Goal: Information Seeking & Learning: Learn about a topic

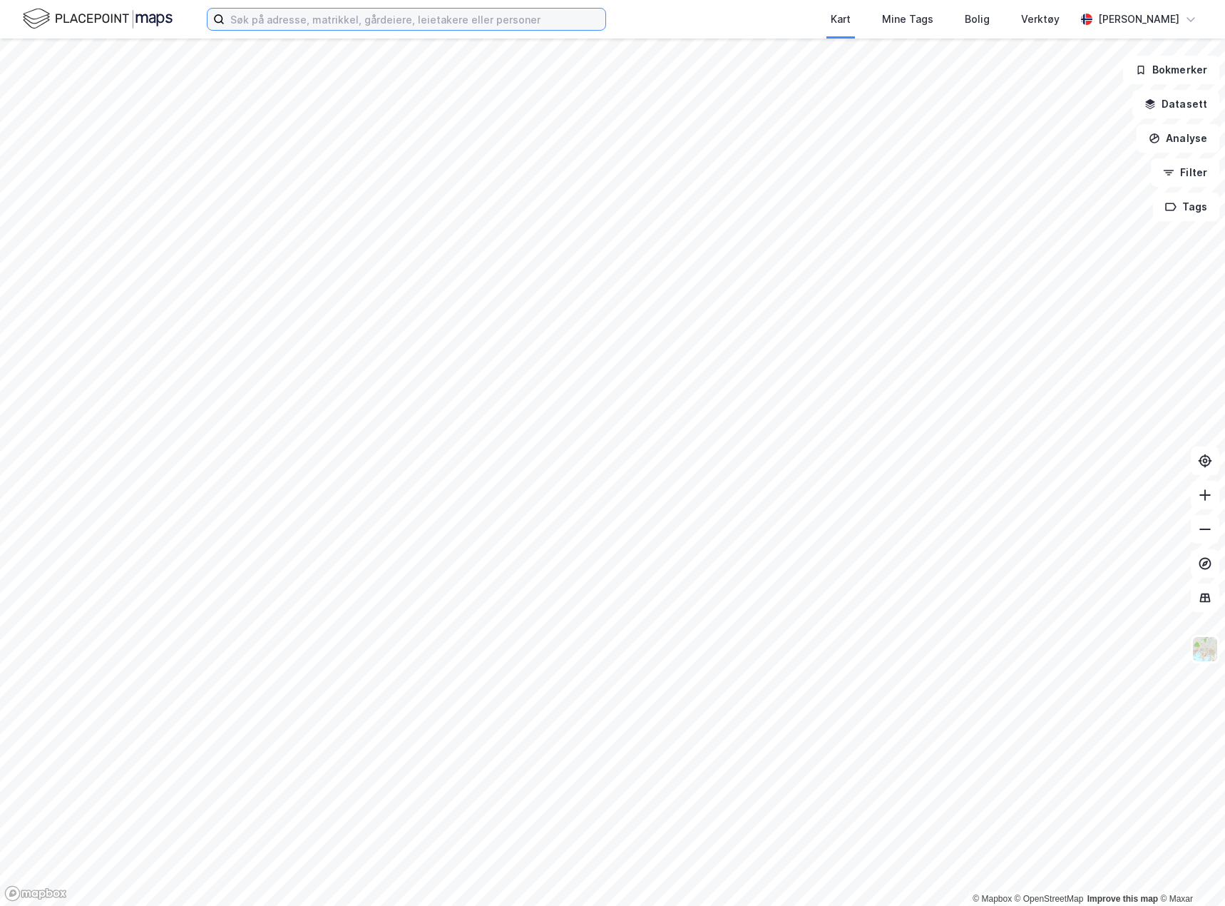
click at [481, 26] on input at bounding box center [415, 19] width 381 height 21
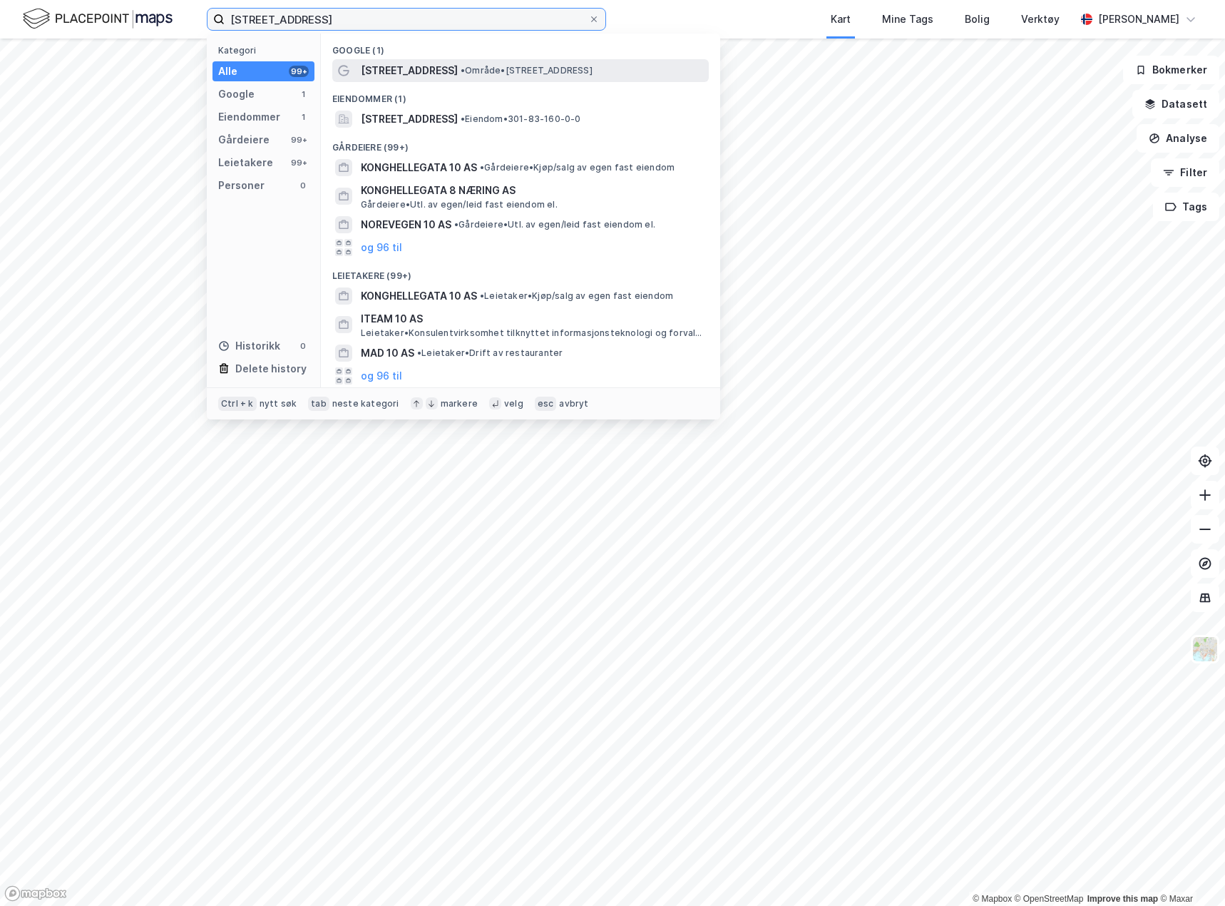
type input "[STREET_ADDRESS]"
click at [492, 67] on span "• Område • [STREET_ADDRESS]" at bounding box center [527, 70] width 132 height 11
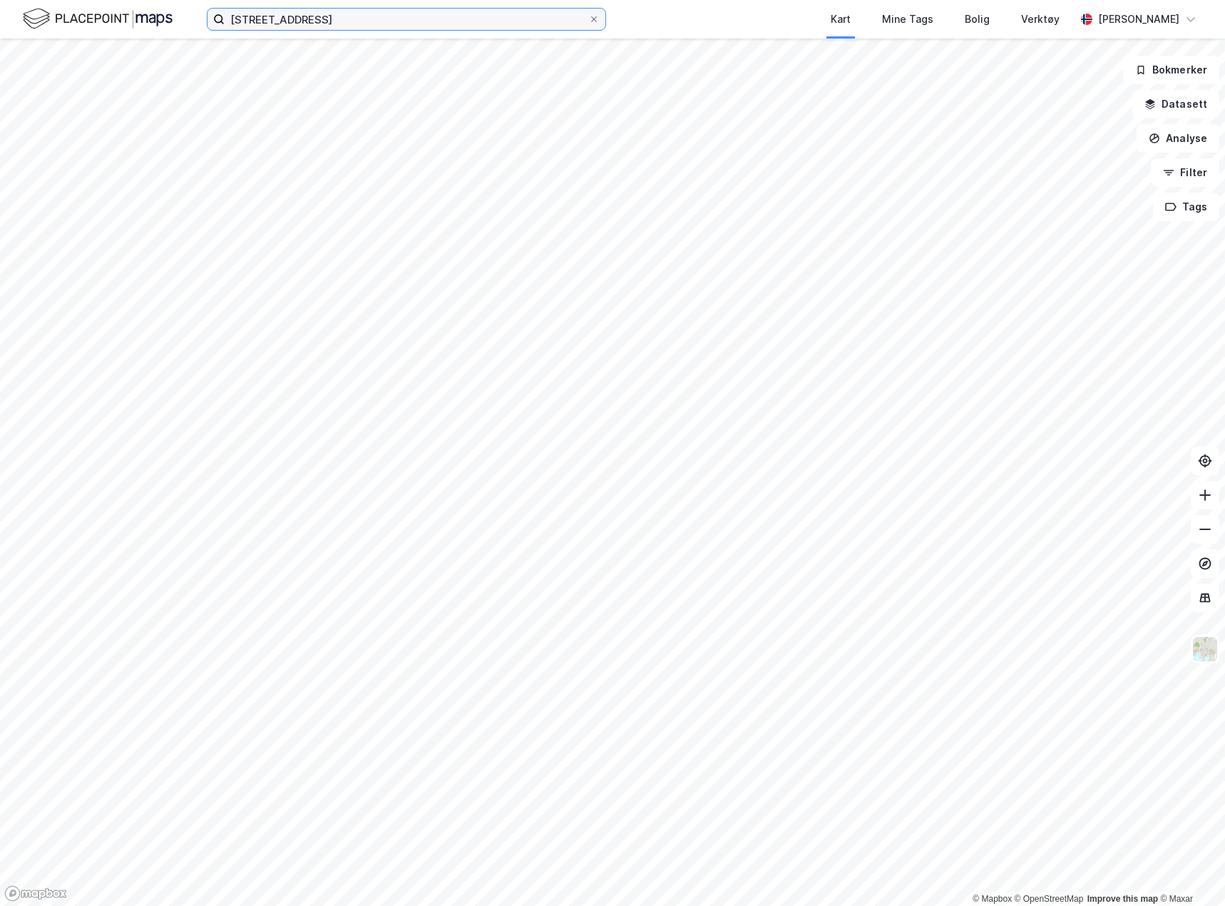
click at [339, 24] on input "[STREET_ADDRESS]" at bounding box center [407, 19] width 364 height 21
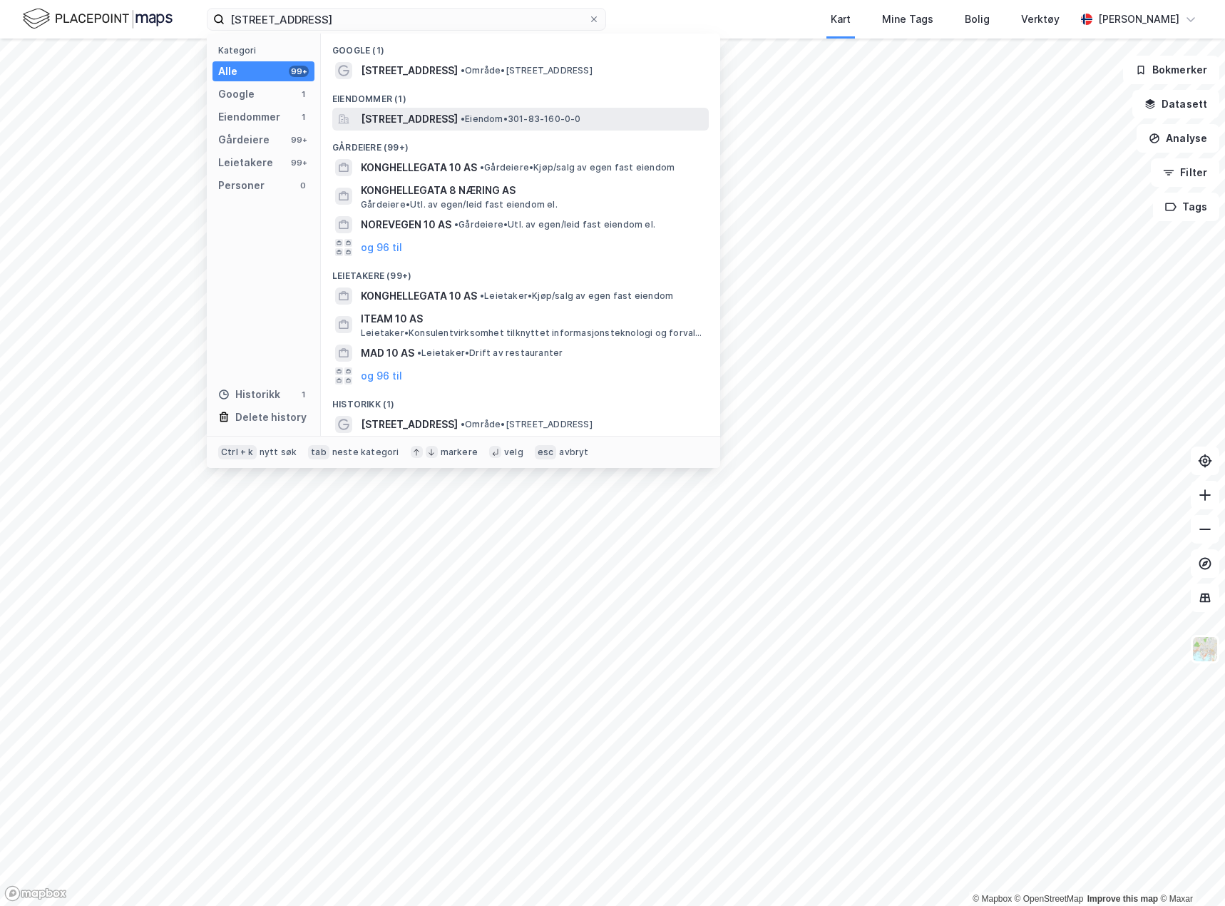
click at [448, 122] on span "[STREET_ADDRESS]" at bounding box center [409, 119] width 97 height 17
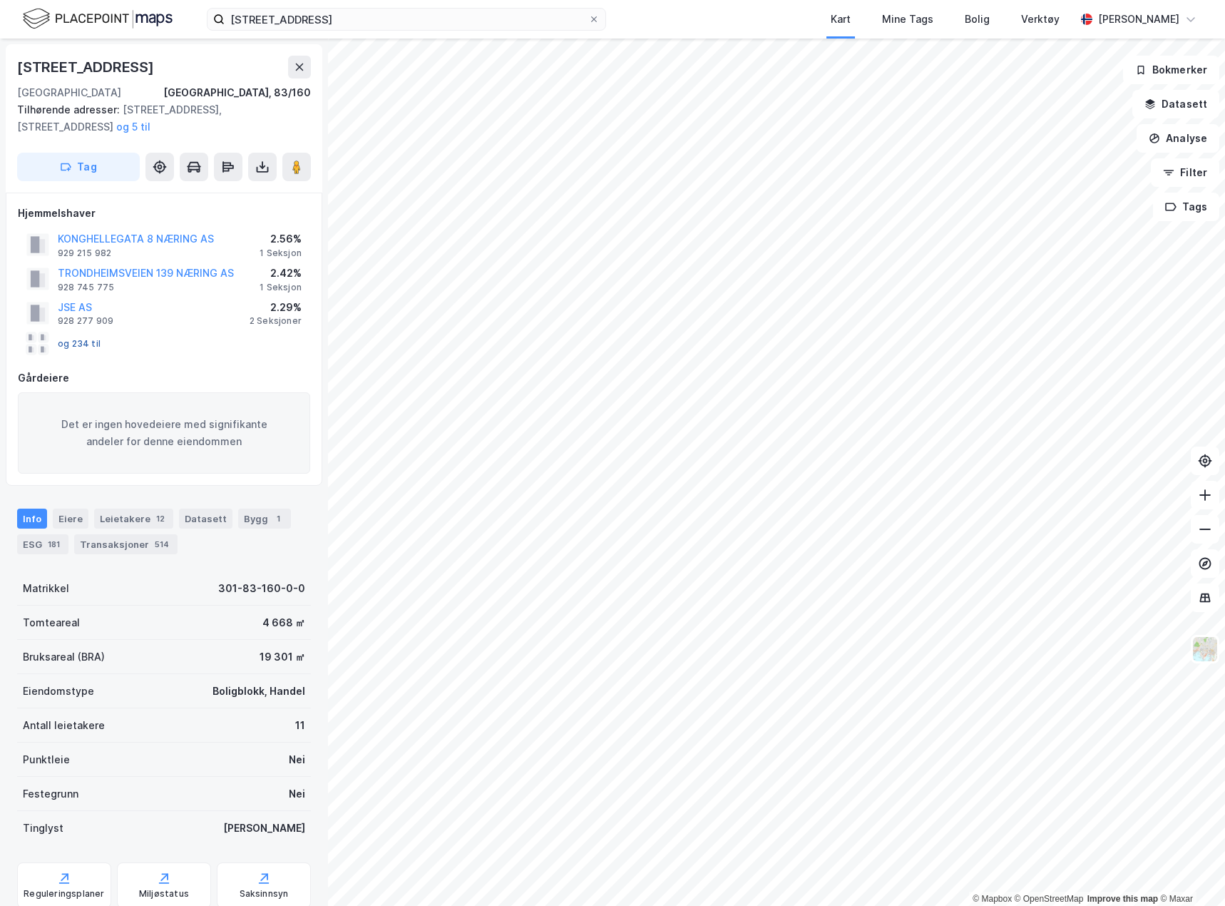
click at [0, 0] on button "og 234 til" at bounding box center [0, 0] width 0 height 0
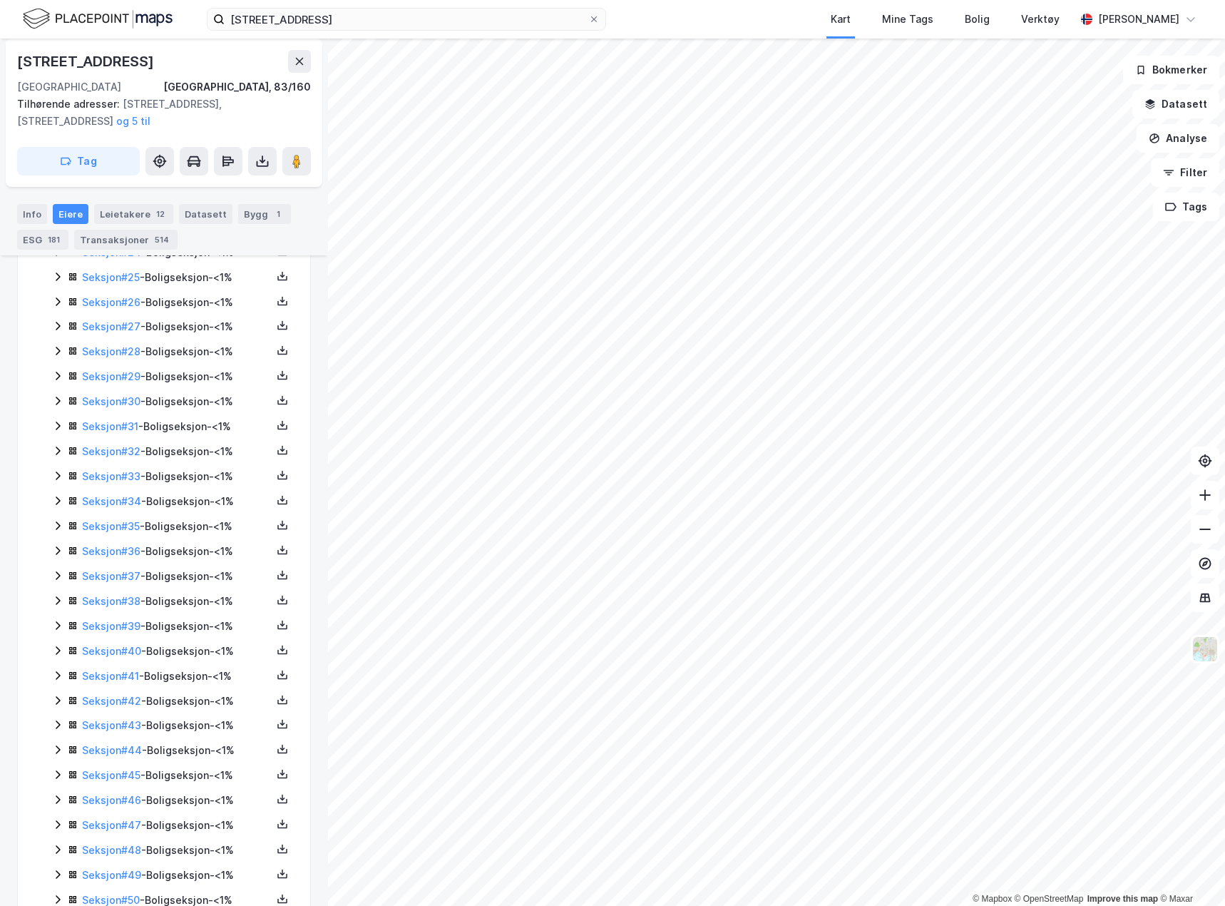
scroll to position [998, 0]
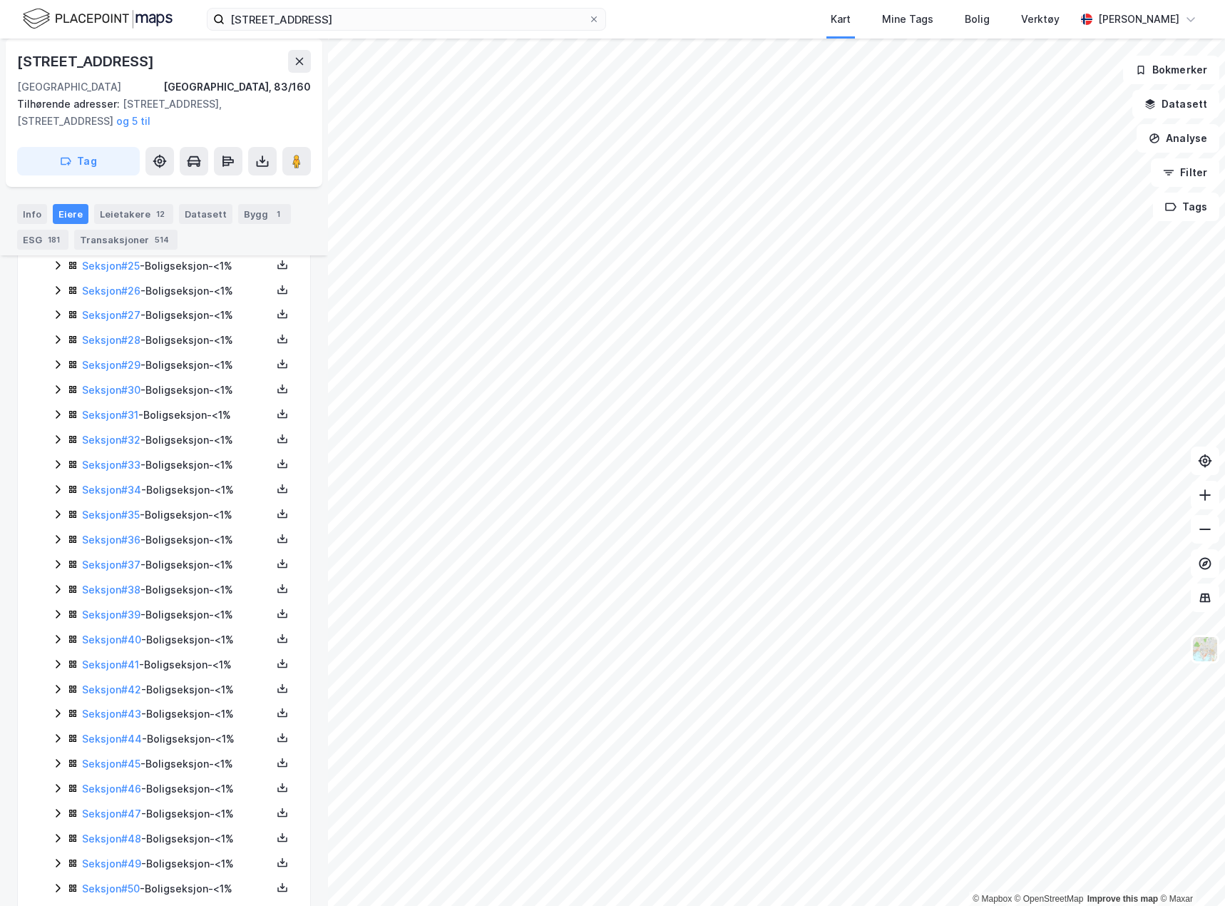
click at [57, 590] on icon at bounding box center [57, 588] width 11 height 11
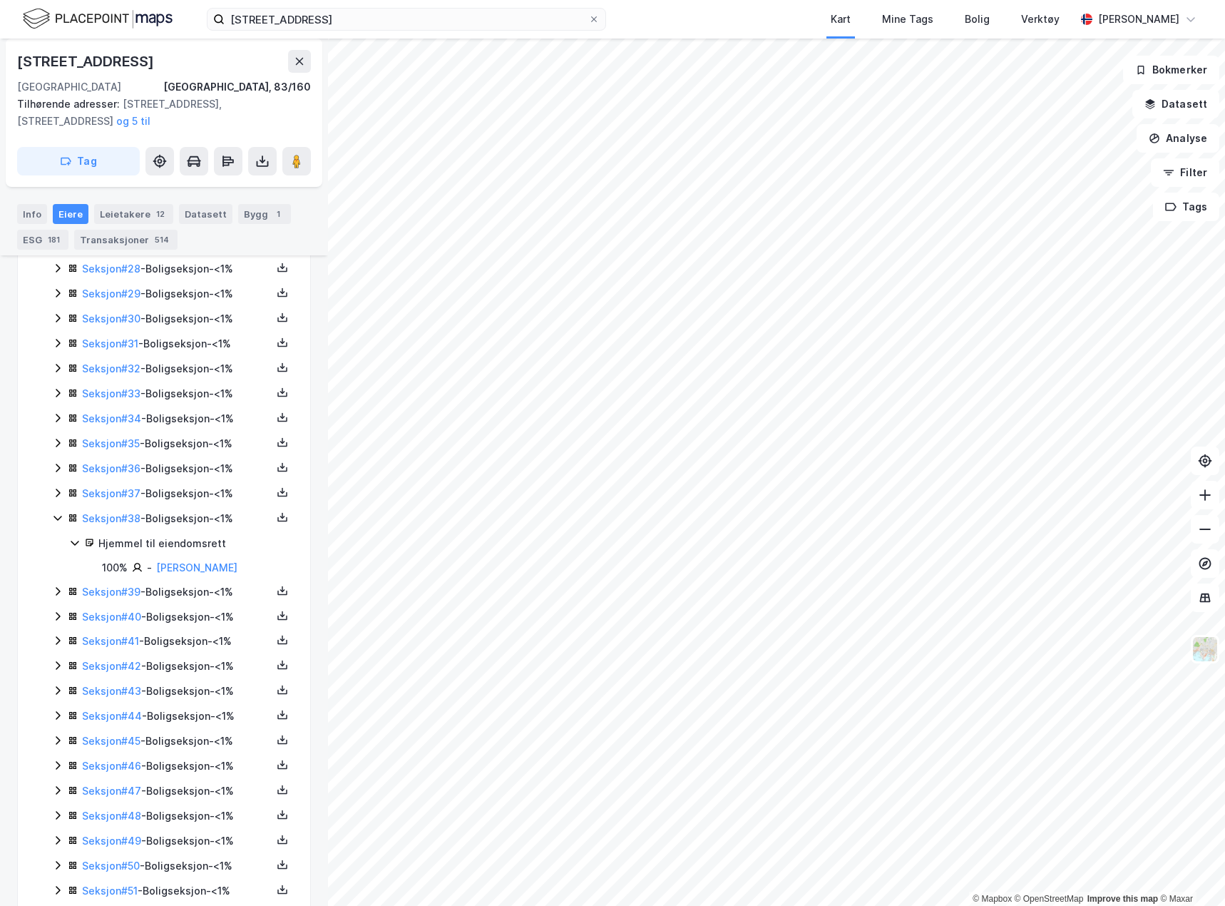
click at [58, 590] on icon at bounding box center [57, 590] width 11 height 11
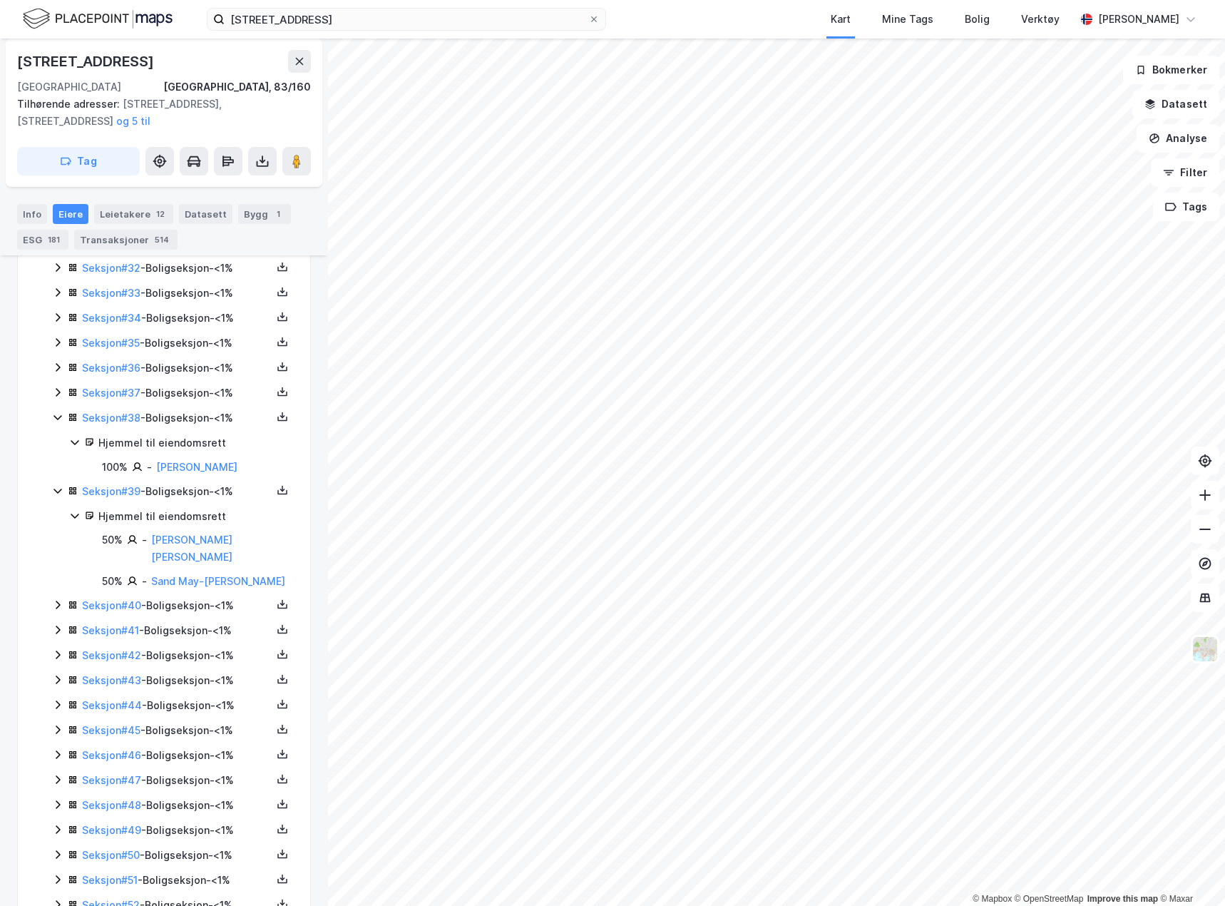
scroll to position [1099, 0]
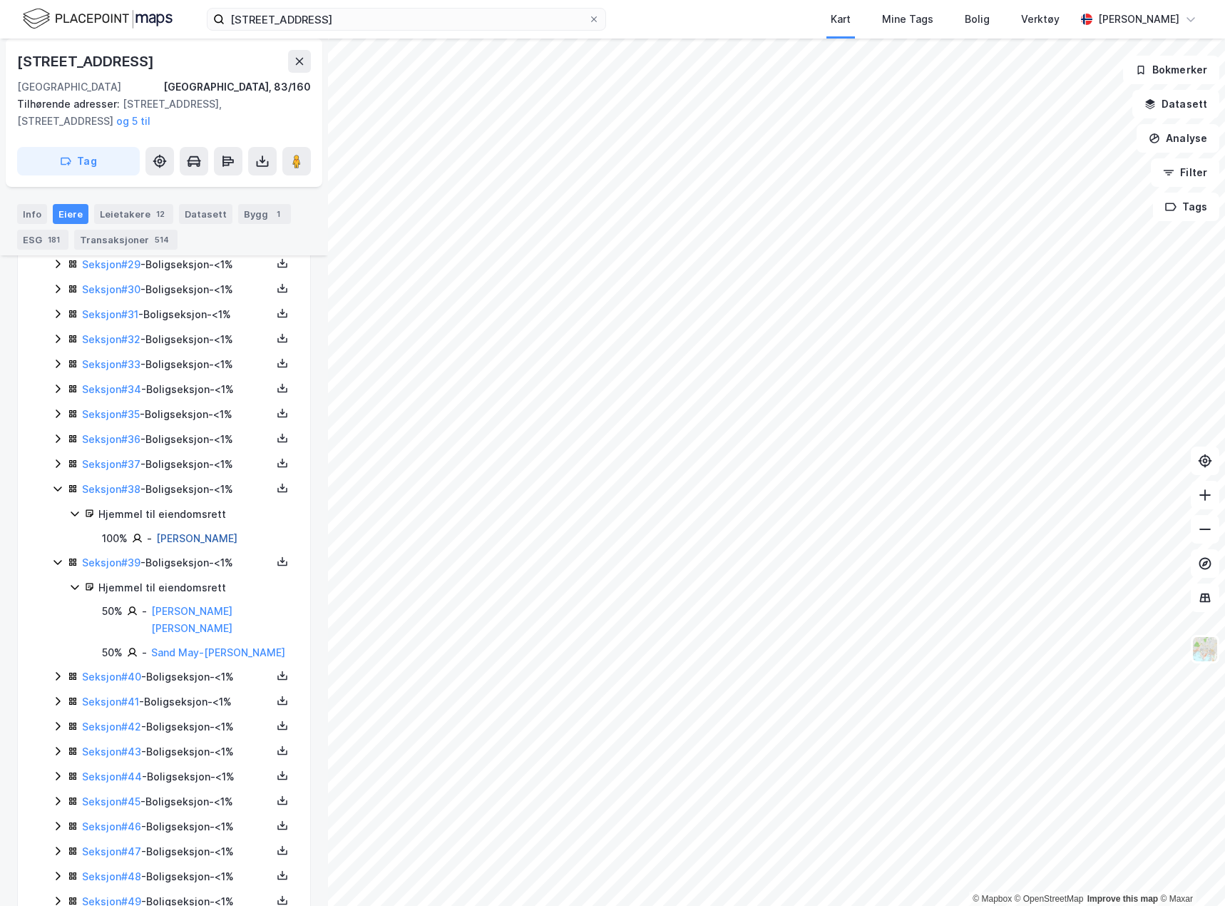
click at [228, 536] on link "[PERSON_NAME]" at bounding box center [196, 538] width 81 height 12
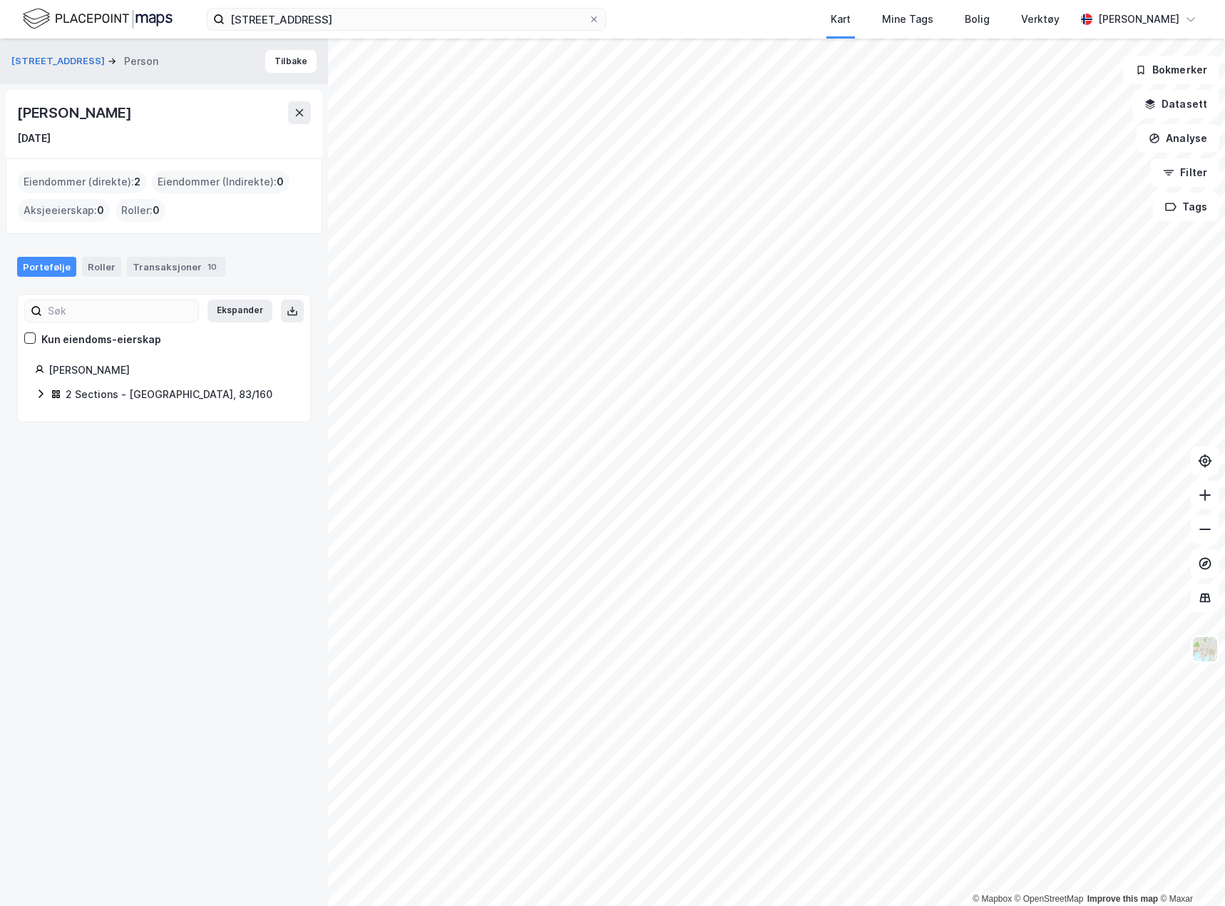
click at [107, 395] on div "2 Sections - [GEOGRAPHIC_DATA], 83/160" at bounding box center [169, 394] width 207 height 17
click at [178, 422] on link "[GEOGRAPHIC_DATA], 83/160/0/38" at bounding box center [166, 428] width 107 height 29
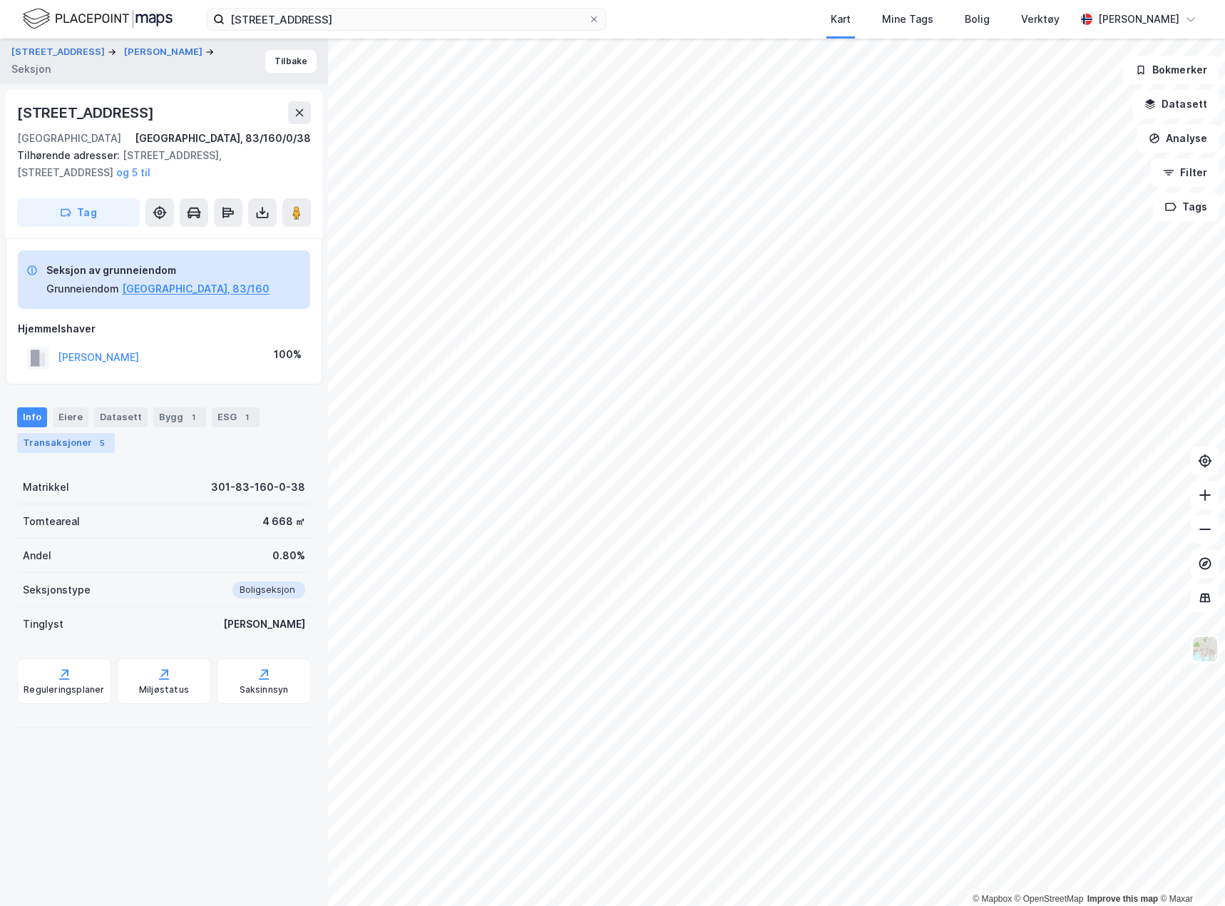
click at [76, 445] on div "Transaksjoner 5" at bounding box center [66, 443] width 98 height 20
